Goal: Task Accomplishment & Management: Complete application form

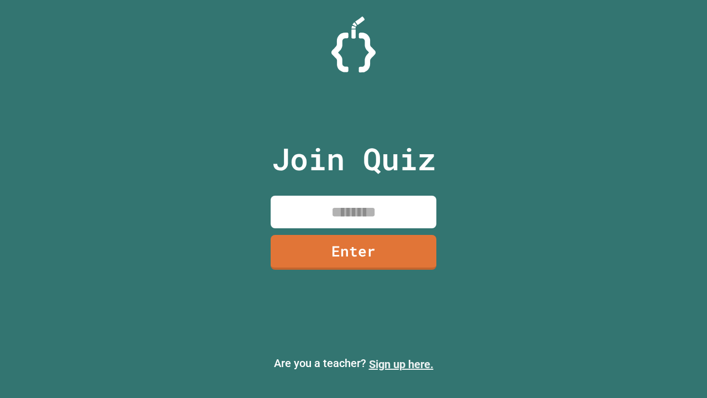
click at [401, 364] on link "Sign up here." at bounding box center [401, 364] width 65 height 13
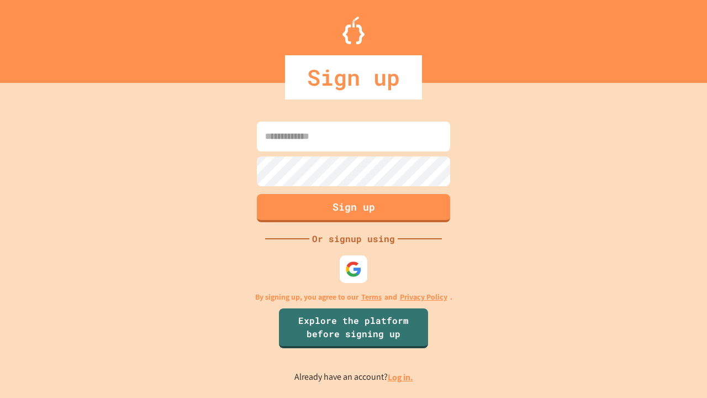
click at [401, 377] on link "Log in." at bounding box center [400, 377] width 25 height 12
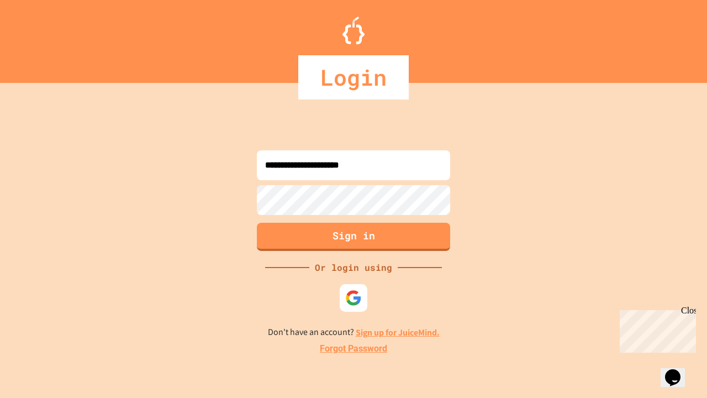
type input "**********"
